Goal: Check status: Check status

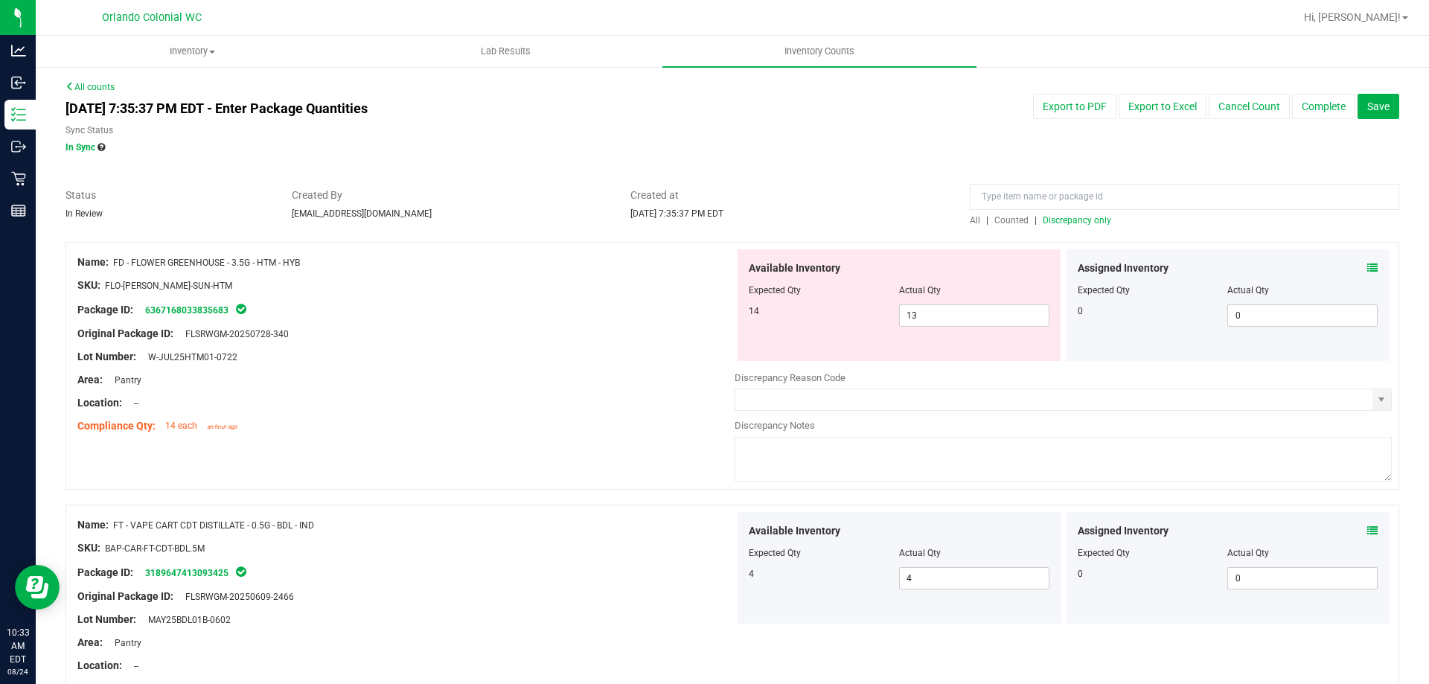
click at [500, 140] on div "Sync Status In Sync" at bounding box center [450, 139] width 769 height 31
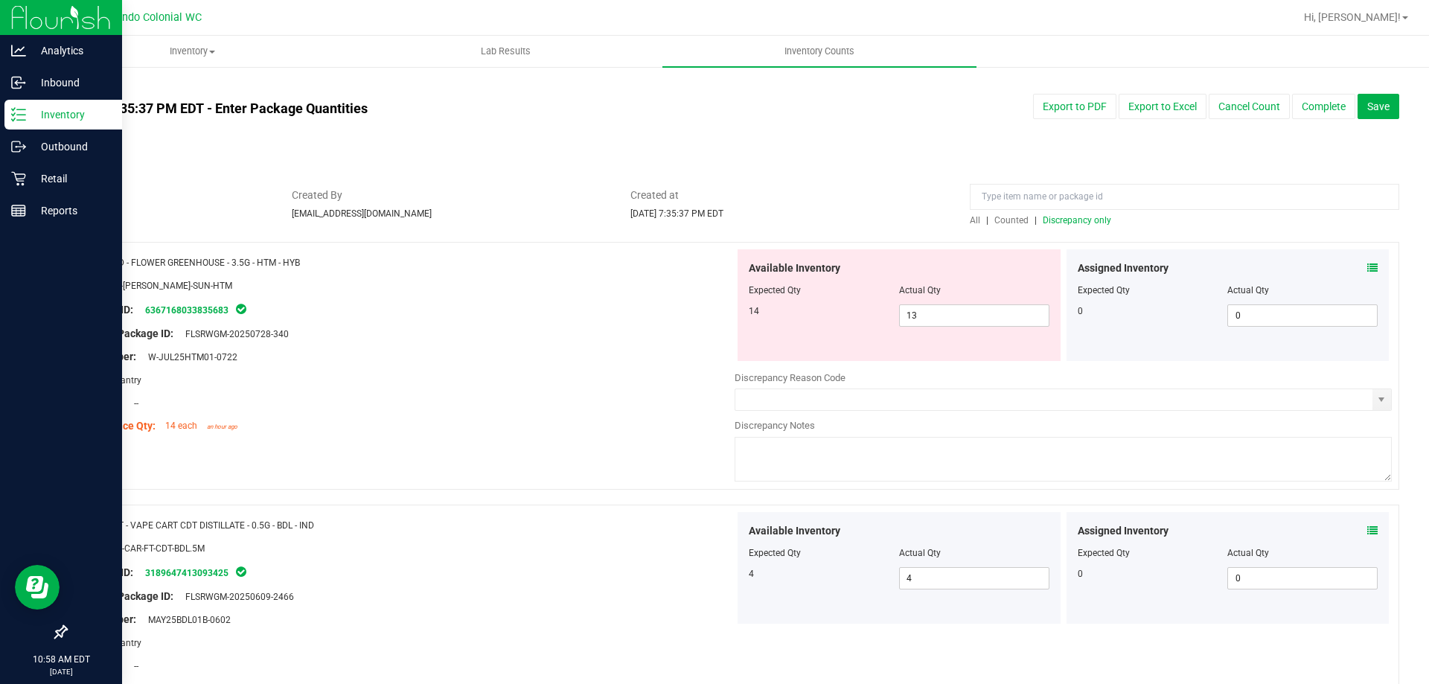
click at [56, 103] on div "Inventory" at bounding box center [63, 115] width 118 height 30
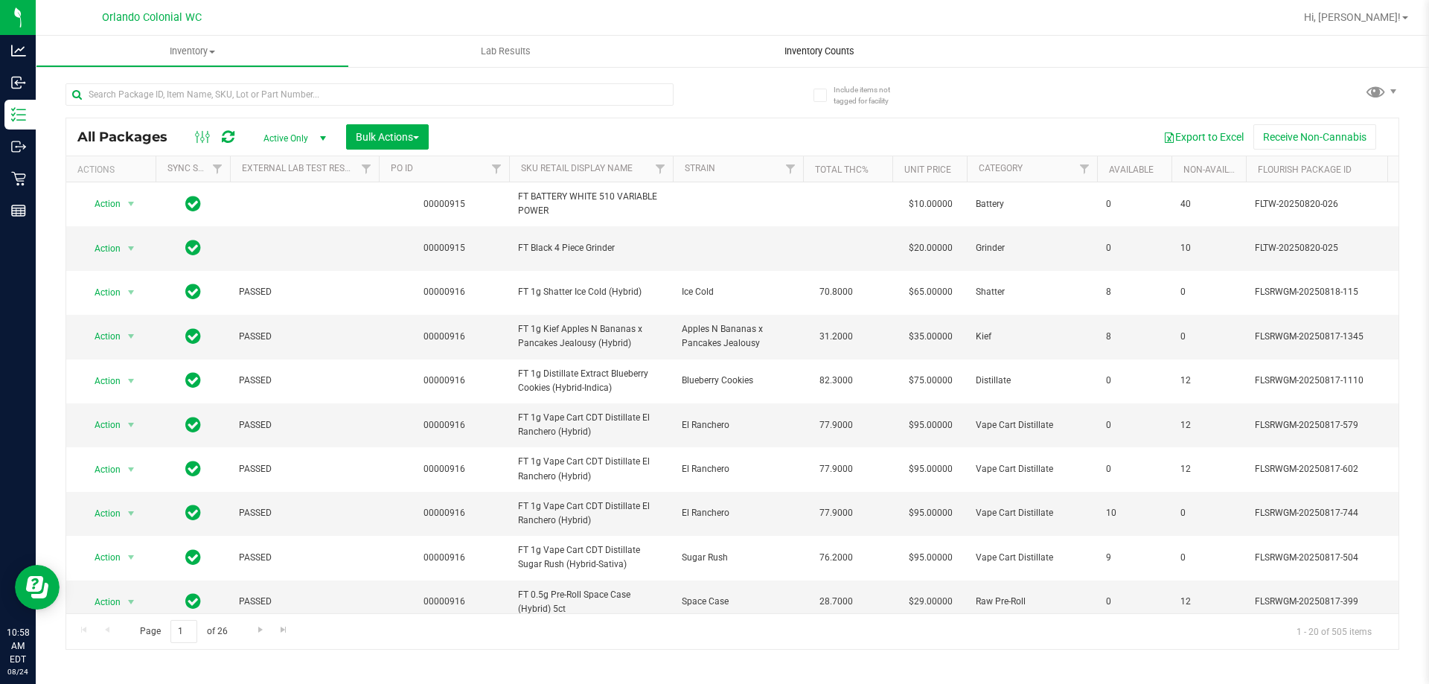
click at [793, 59] on uib-tab-heading "Inventory Counts" at bounding box center [818, 51] width 313 height 31
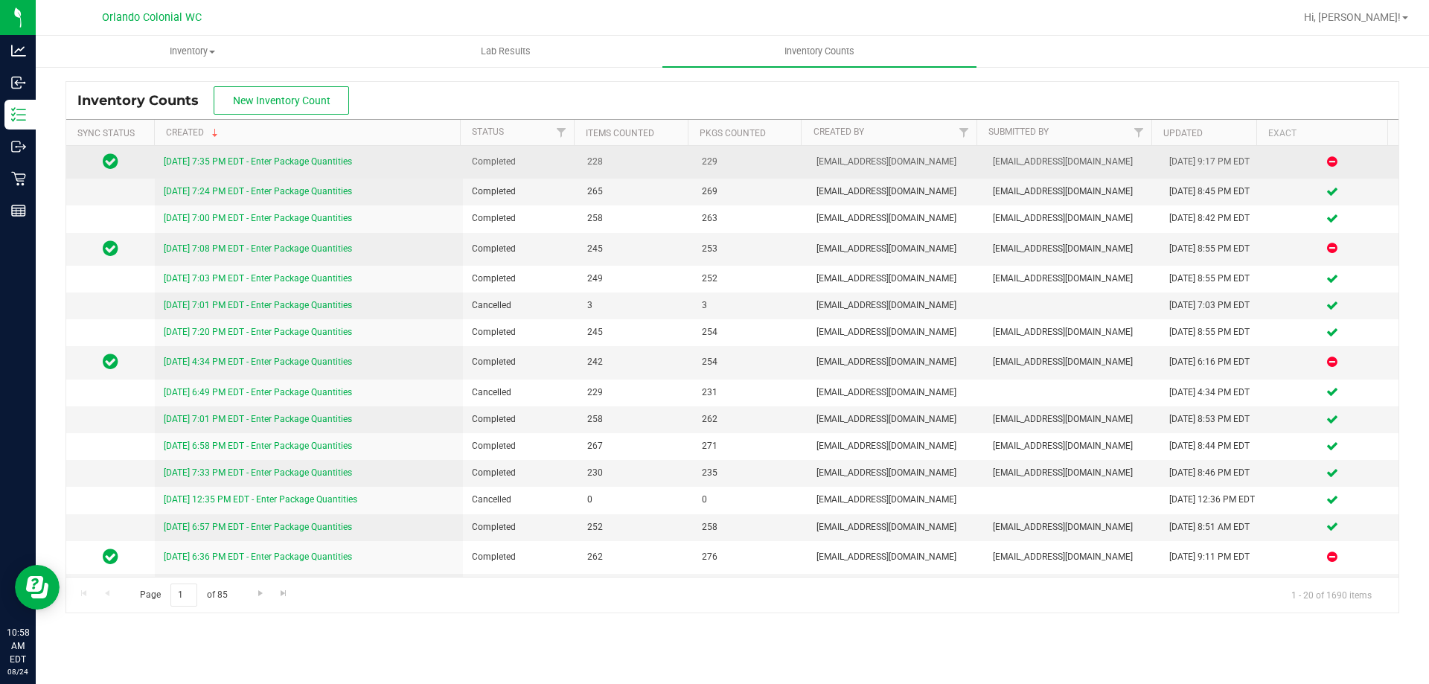
click at [241, 163] on link "[DATE] 7:35 PM EDT - Enter Package Quantities" at bounding box center [258, 161] width 188 height 10
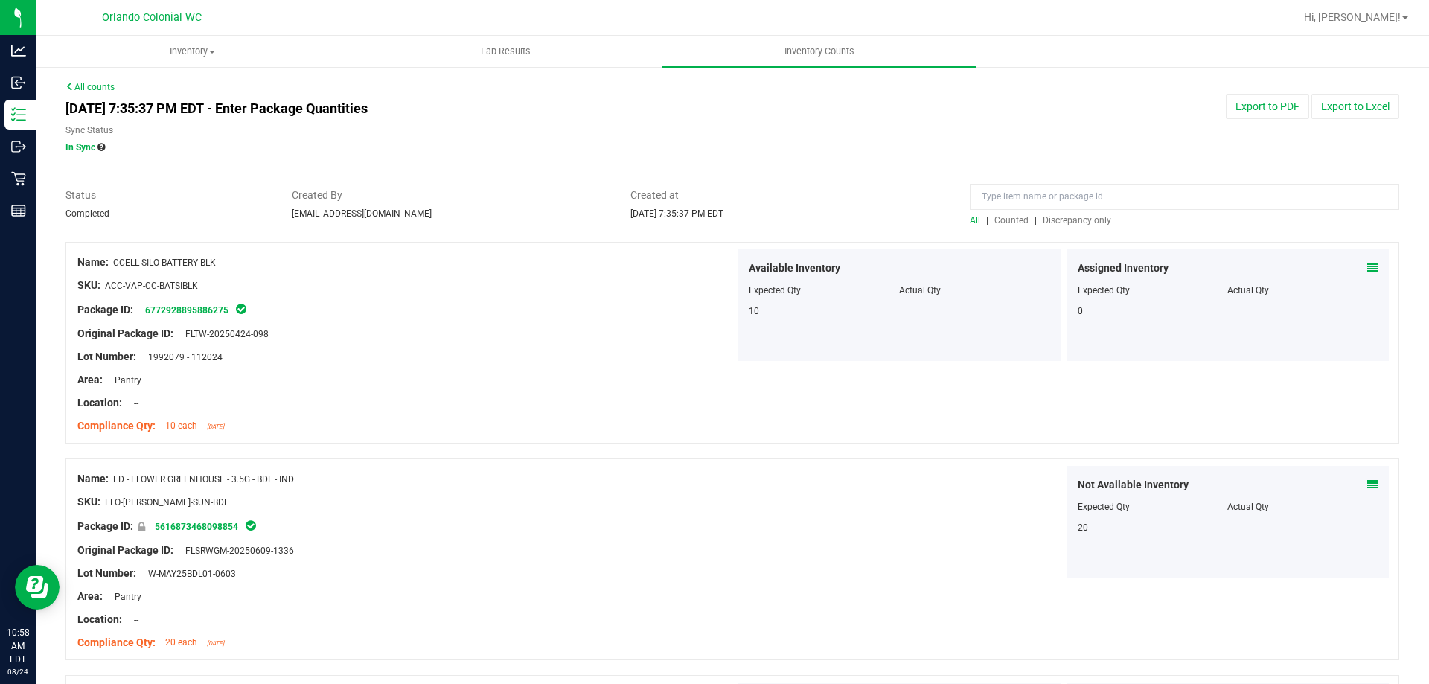
click at [1067, 217] on span "Discrepancy only" at bounding box center [1077, 220] width 68 height 10
